Goal: Check status

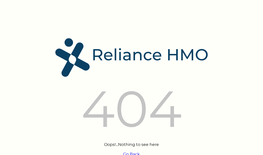
scroll to position [14, 0]
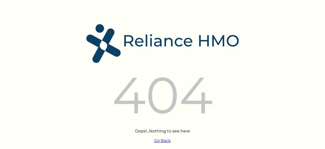
click at [165, 140] on link "Go Back" at bounding box center [162, 140] width 17 height 5
click at [65, 67] on div "404" at bounding box center [162, 95] width 325 height 62
click at [163, 139] on link "Go Back" at bounding box center [162, 140] width 17 height 5
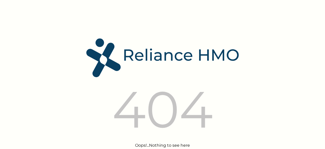
scroll to position [21, 0]
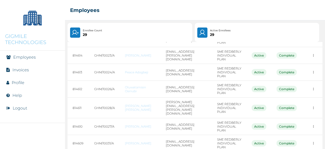
scroll to position [151, 0]
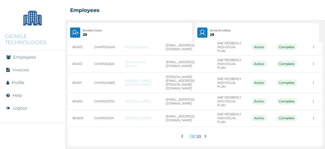
click at [204, 135] on icon at bounding box center [206, 136] width 4 height 4
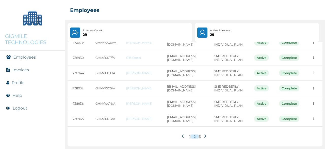
click at [203, 134] on icon at bounding box center [205, 136] width 4 height 4
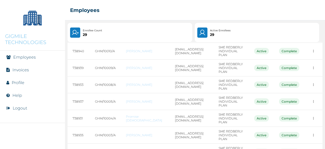
scroll to position [97, 0]
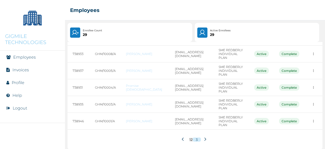
click at [182, 137] on icon at bounding box center [184, 139] width 4 height 4
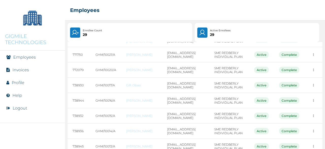
scroll to position [151, 0]
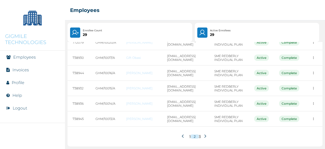
click at [182, 136] on icon at bounding box center [184, 136] width 4 height 4
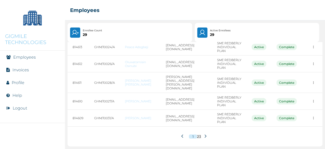
click at [205, 136] on icon at bounding box center [206, 135] width 2 height 3
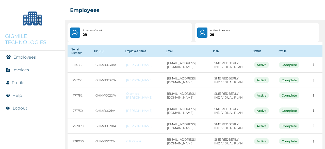
scroll to position [0, 0]
